Goal: Information Seeking & Learning: Learn about a topic

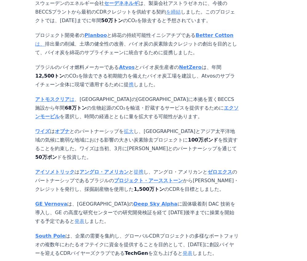
scroll to position [708, 0]
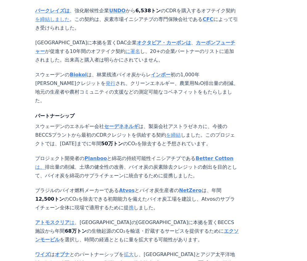
click at [70, 72] on strong "Biokol" at bounding box center [78, 75] width 17 height 6
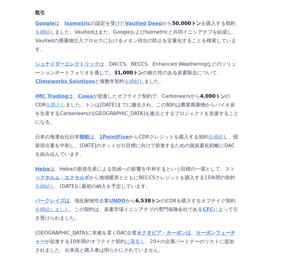
scroll to position [558, 0]
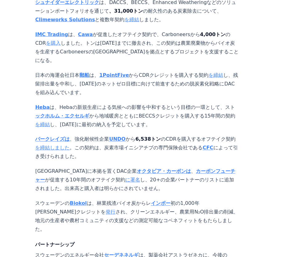
click at [151, 200] on strong "インボー" at bounding box center [161, 203] width 20 height 6
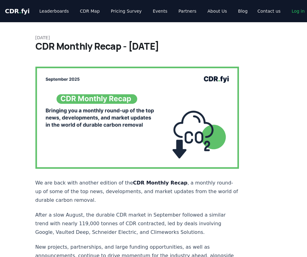
scroll to position [558, 0]
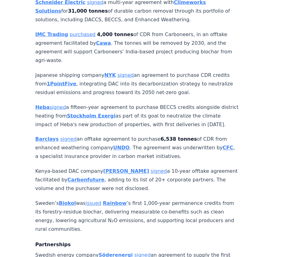
drag, startPoint x: 234, startPoint y: 94, endPoint x: 221, endPoint y: 143, distance: 50.1
click at [91, 200] on link "issued" at bounding box center [94, 203] width 16 height 6
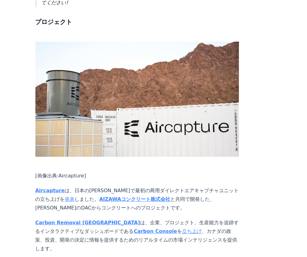
scroll to position [1174, 0]
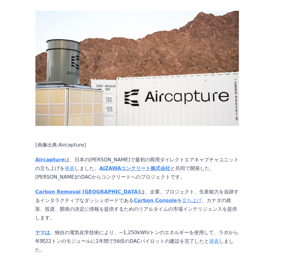
click at [99, 165] on strong "AIZAWAコンクリート株式会社" at bounding box center [134, 168] width 71 height 6
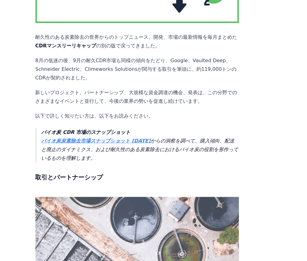
scroll to position [216, 0]
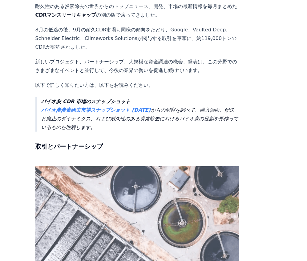
click at [68, 107] on strong "バイオ炭炭素除去市場スナップショット 2025" at bounding box center [96, 110] width 109 height 6
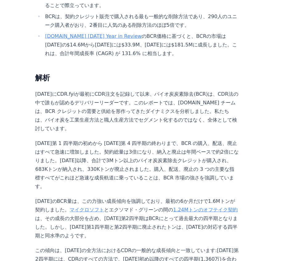
scroll to position [431, 0]
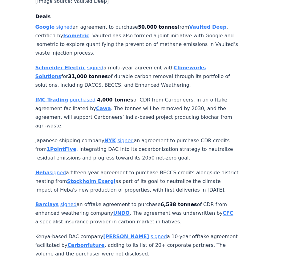
scroll to position [462, 0]
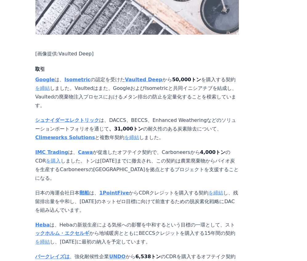
scroll to position [400, 0]
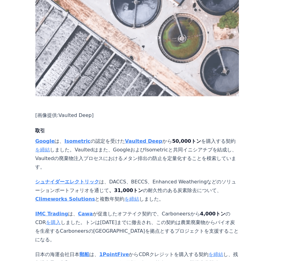
click at [39, 147] on link "を締結" at bounding box center [42, 150] width 15 height 6
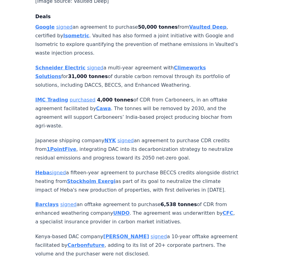
scroll to position [400, 0]
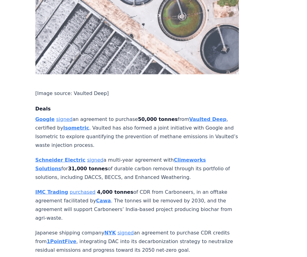
click at [65, 116] on link "signed" at bounding box center [64, 119] width 16 height 6
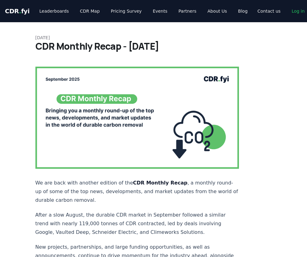
scroll to position [400, 0]
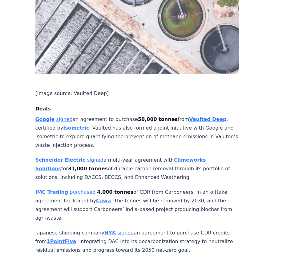
click at [60, 116] on link "signed" at bounding box center [64, 119] width 16 height 6
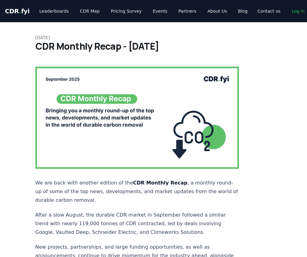
scroll to position [400, 0]
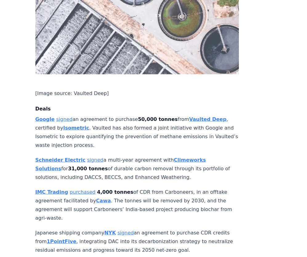
click at [59, 116] on link "signed" at bounding box center [64, 119] width 16 height 6
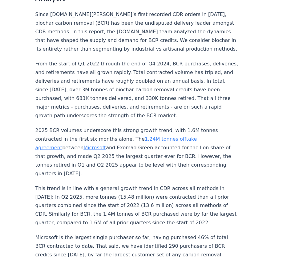
scroll to position [185, 0]
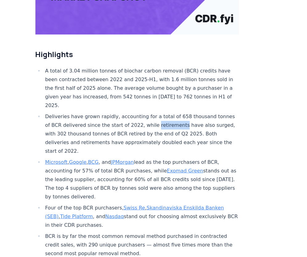
drag, startPoint x: 165, startPoint y: 106, endPoint x: 191, endPoint y: 107, distance: 25.9
click at [191, 112] on li "Deliveries have grown rapidly, accounting for a total of 658 thousand tonnes of…" at bounding box center [141, 133] width 196 height 43
copy li "retirements"
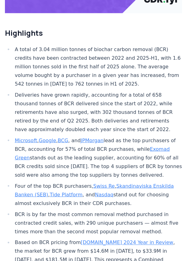
click at [31, 59] on li "A total of 3.04 million tonnes of biochar carbon removal (BCR) credits have bee…" at bounding box center [97, 66] width 169 height 43
drag, startPoint x: 27, startPoint y: 59, endPoint x: 52, endPoint y: 60, distance: 25.3
click at [52, 60] on li "A total of 3.04 million tonnes of biochar carbon removal (BCR) credits have bee…" at bounding box center [97, 66] width 169 height 43
drag, startPoint x: 52, startPoint y: 60, endPoint x: 46, endPoint y: 56, distance: 7.8
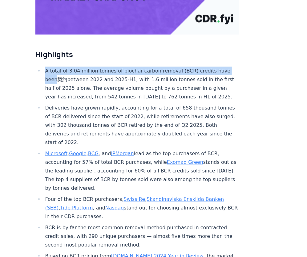
scroll to position [0, 0]
